Goal: Task Accomplishment & Management: Use online tool/utility

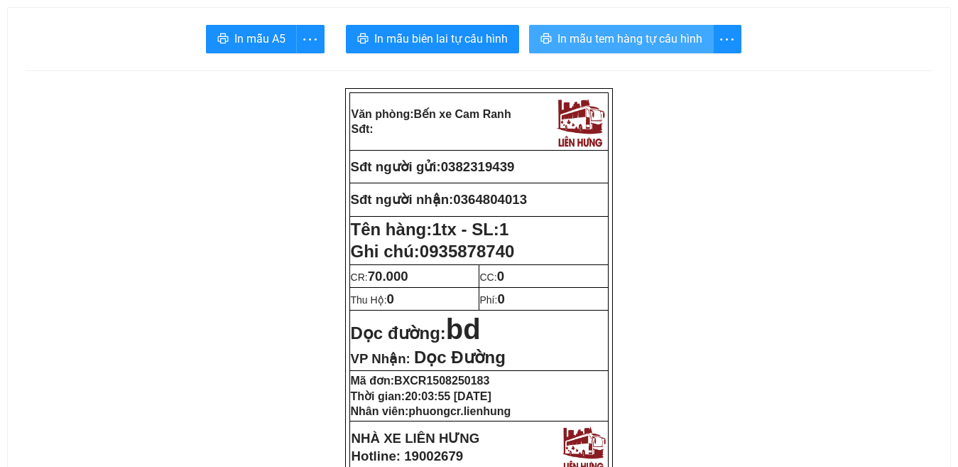
click at [616, 38] on span "In mẫu tem hàng tự cấu hình" at bounding box center [630, 39] width 145 height 18
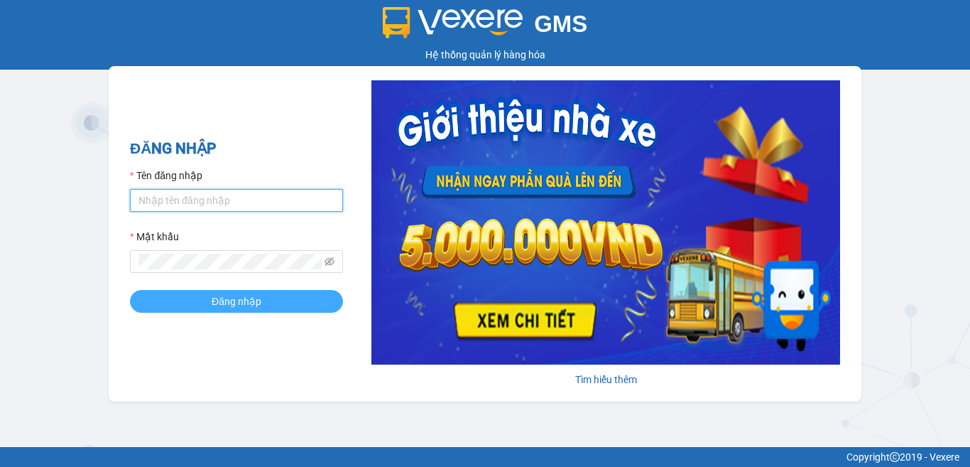
type input "phuongcr.lienhung"
click at [234, 304] on span "Đăng nhập" at bounding box center [237, 301] width 50 height 16
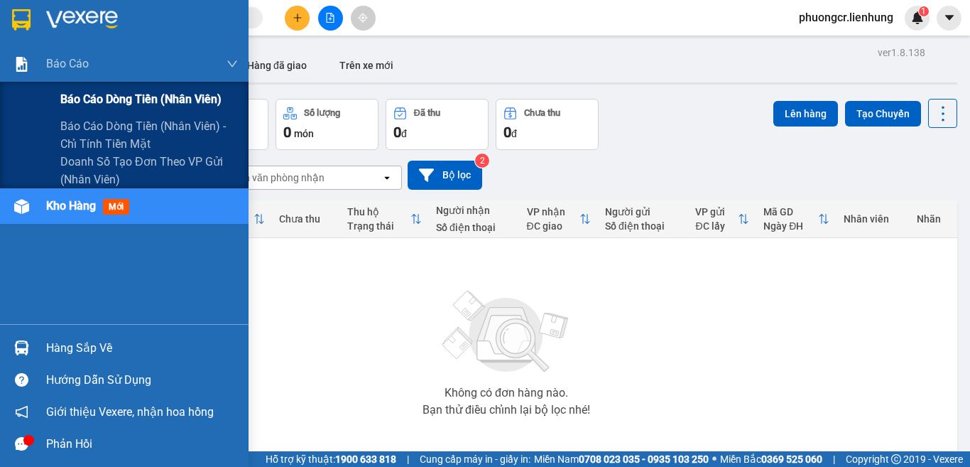
click at [114, 95] on span "Báo cáo dòng tiền (nhân viên)" at bounding box center [140, 99] width 161 height 18
